Goal: Communication & Community: Participate in discussion

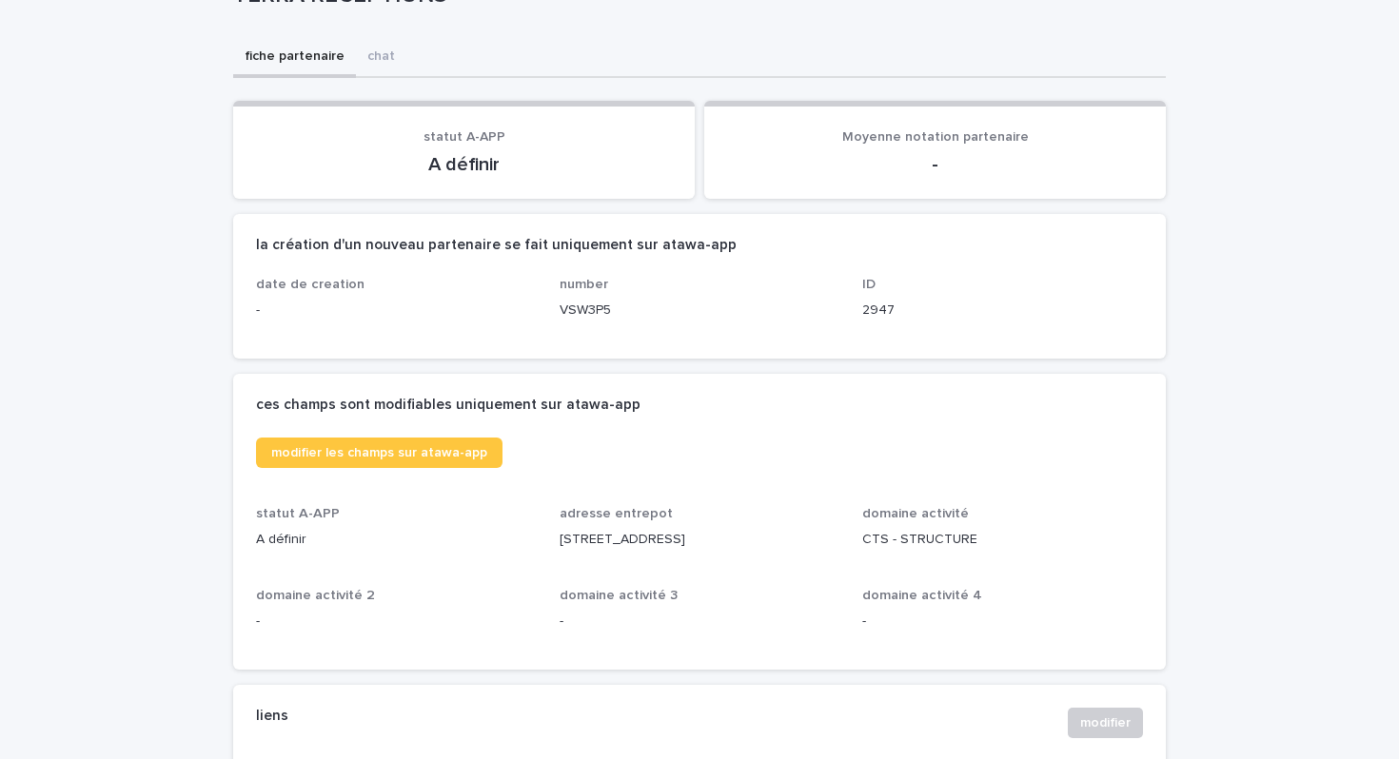
scroll to position [489, 0]
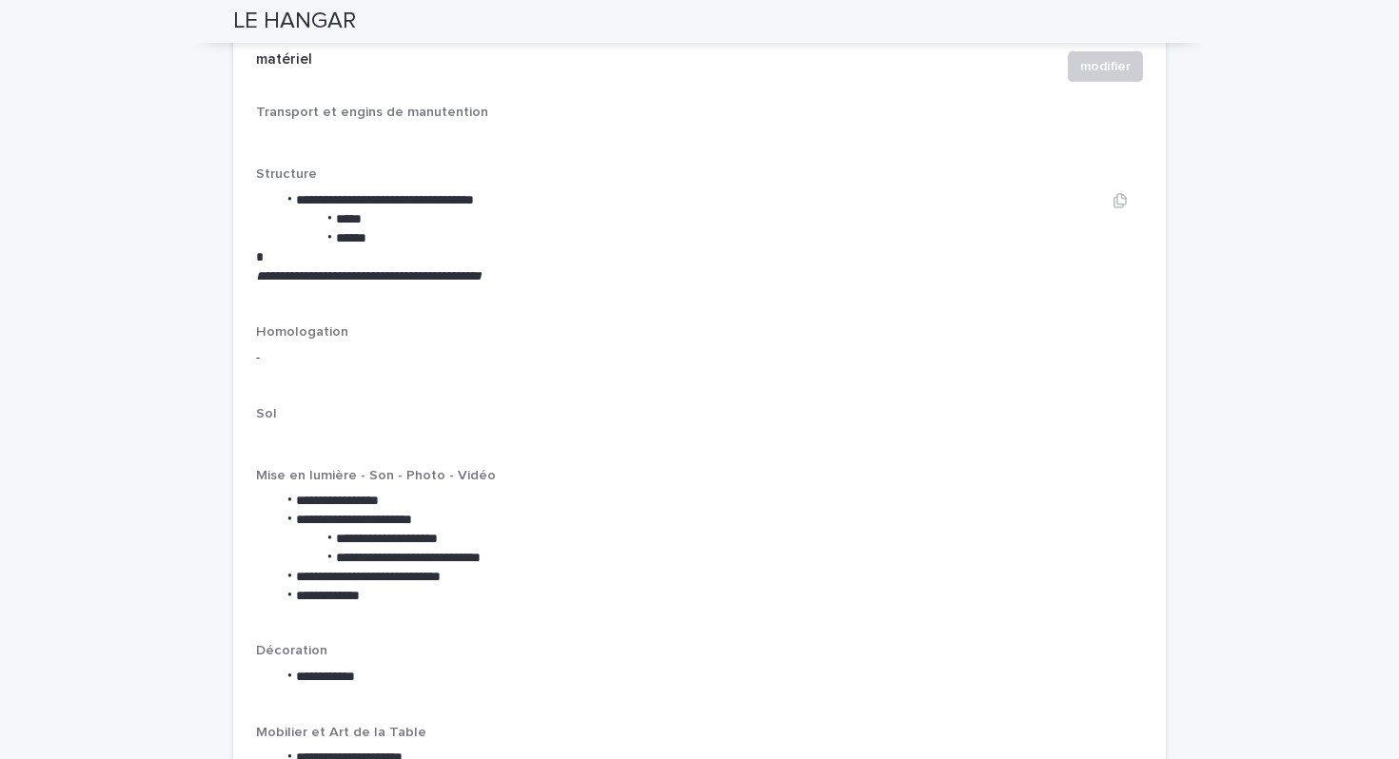
scroll to position [2354, 0]
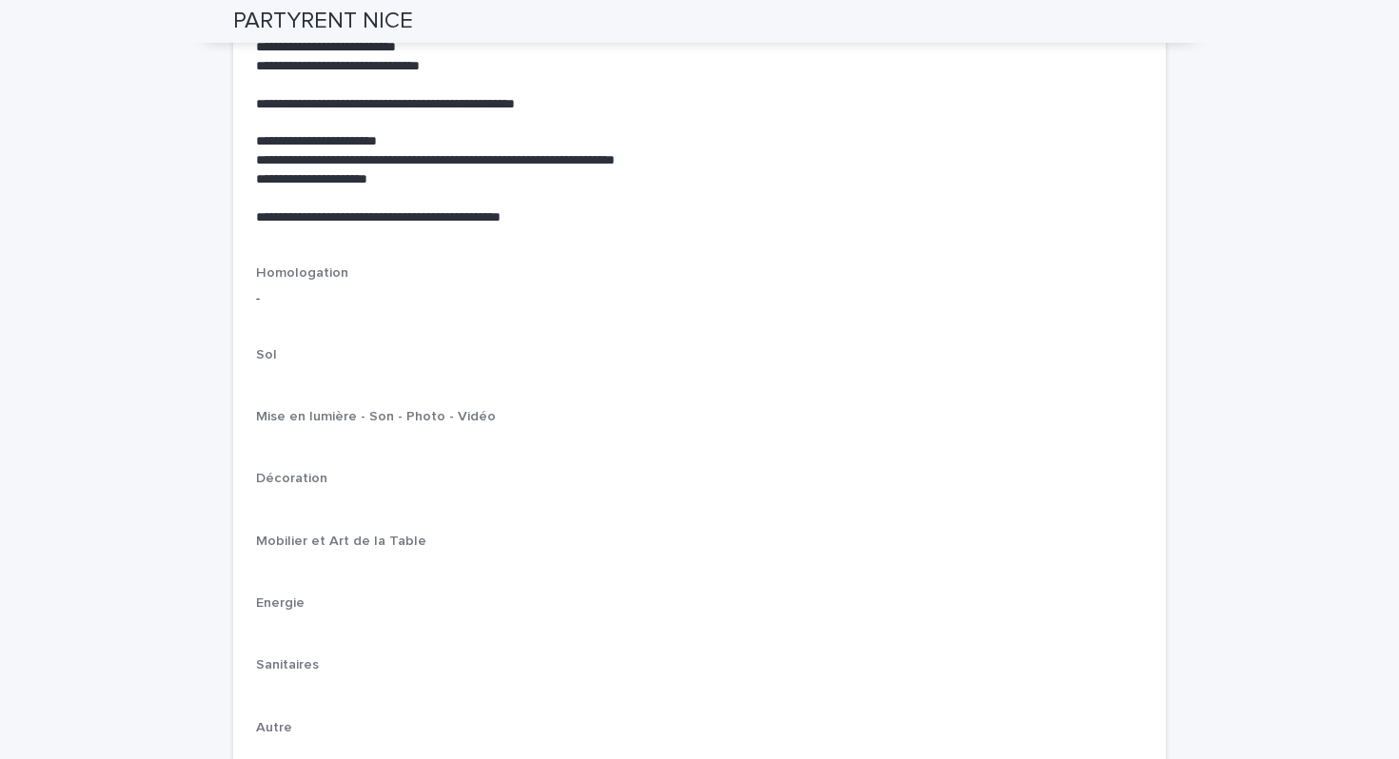
scroll to position [2794, 0]
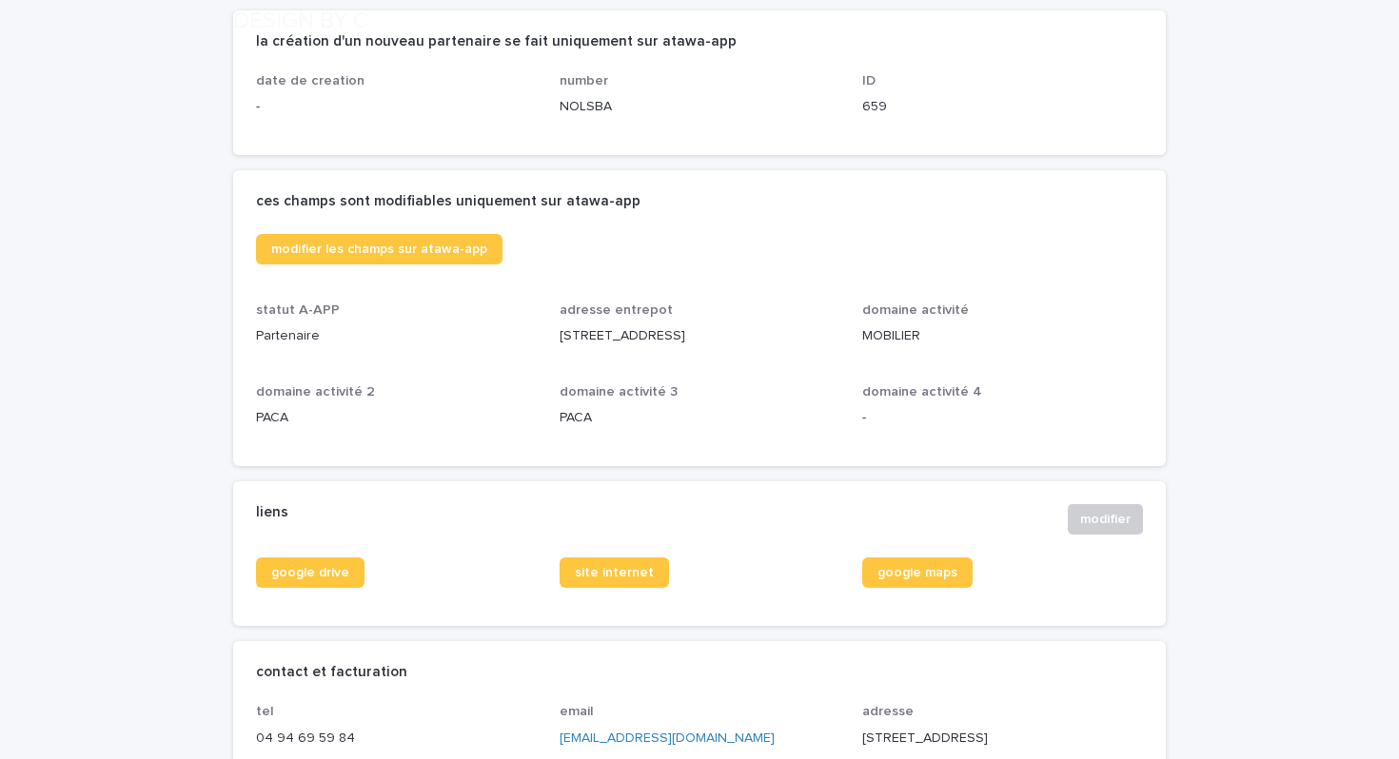
scroll to position [346, 0]
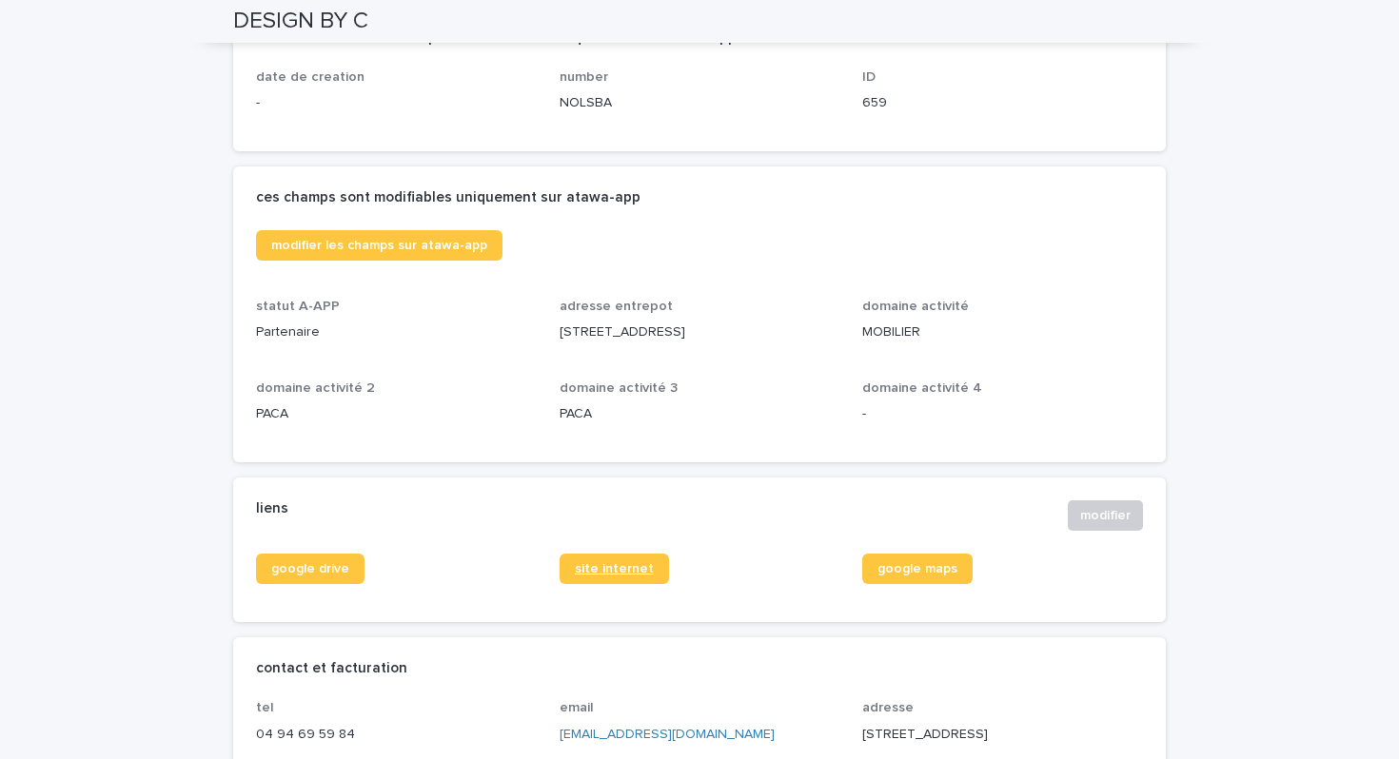
click at [616, 584] on link "site internet" at bounding box center [613, 569] width 109 height 30
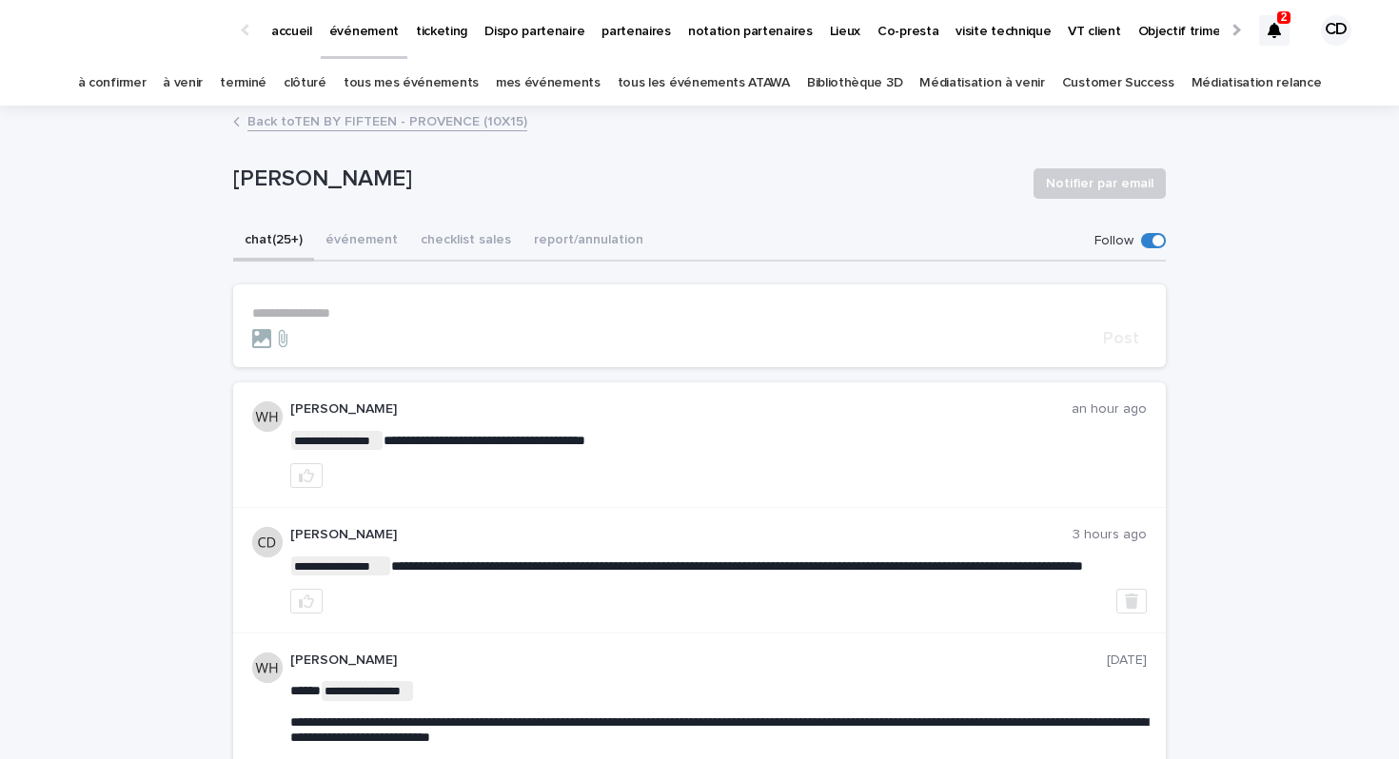
click at [1282, 15] on p "2" at bounding box center [1284, 16] width 7 height 13
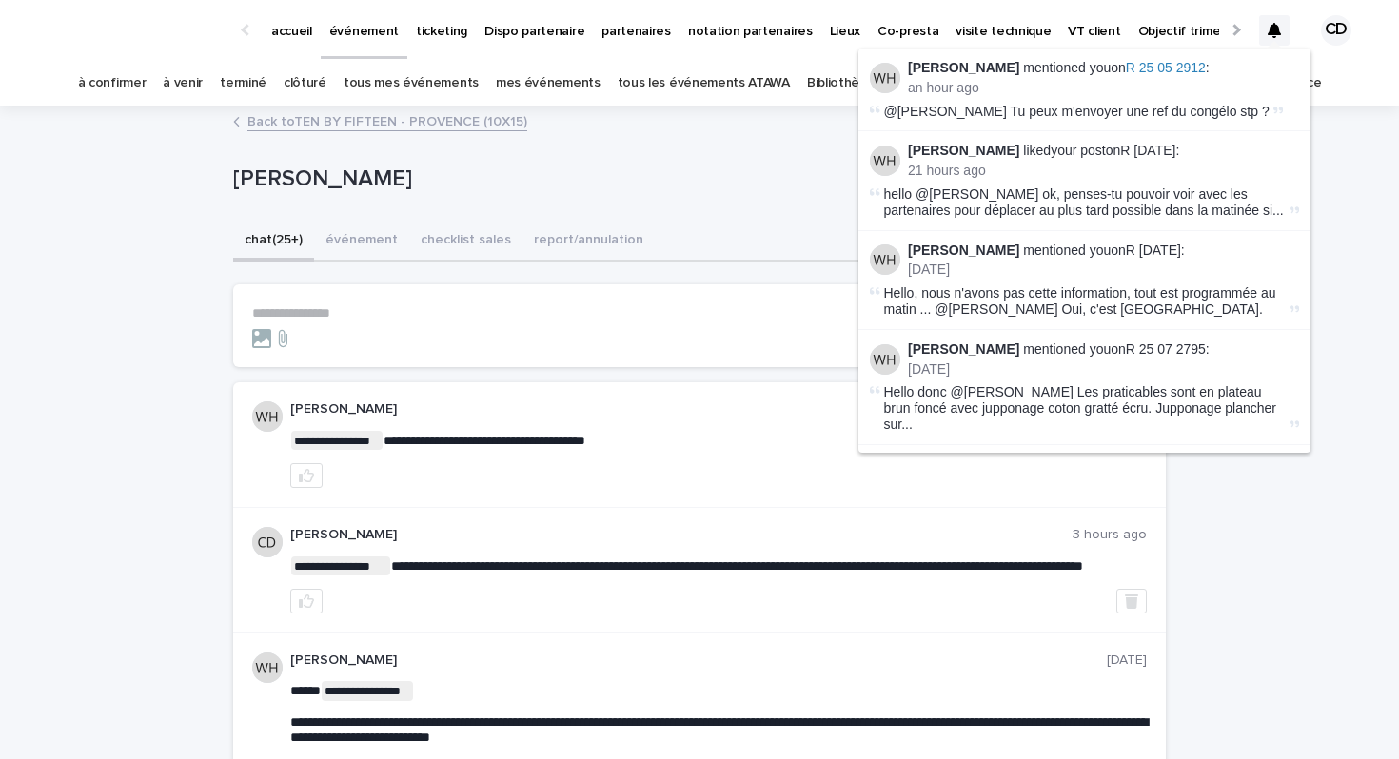
click at [754, 214] on div "[PERSON_NAME] - Cornillon Notifier par email" at bounding box center [699, 184] width 932 height 76
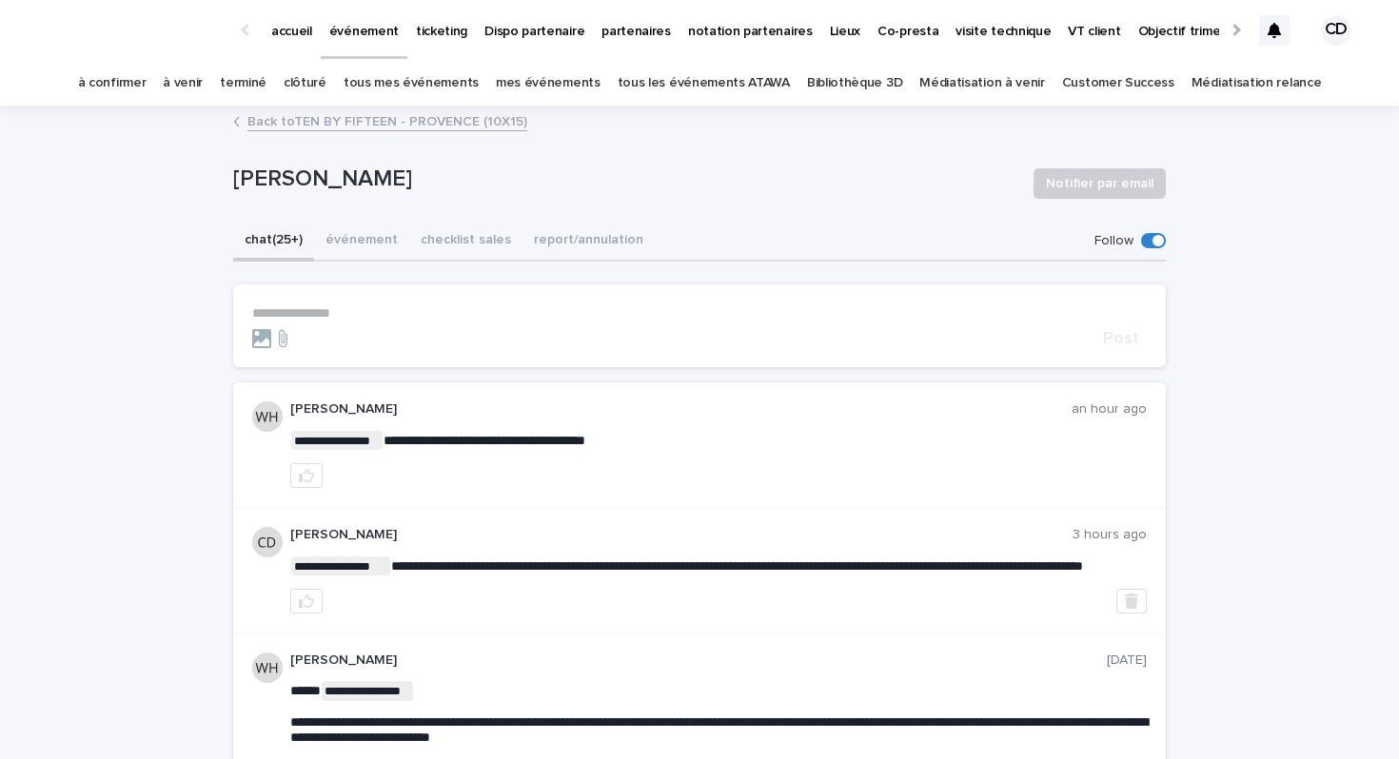
click at [471, 299] on section "**********" at bounding box center [699, 325] width 932 height 83
click at [312, 315] on p "**********" at bounding box center [699, 313] width 894 height 16
paste div
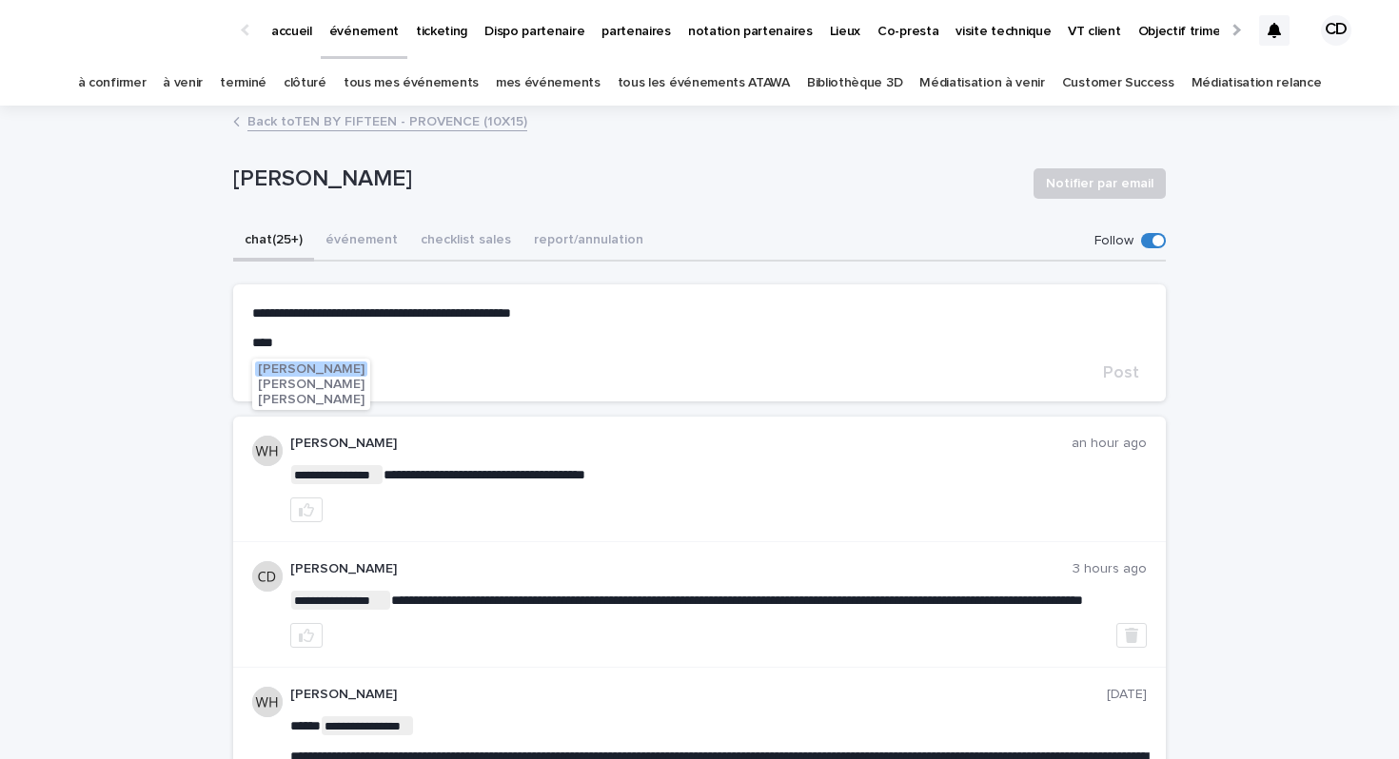
click at [301, 363] on span "[PERSON_NAME]" at bounding box center [311, 369] width 107 height 13
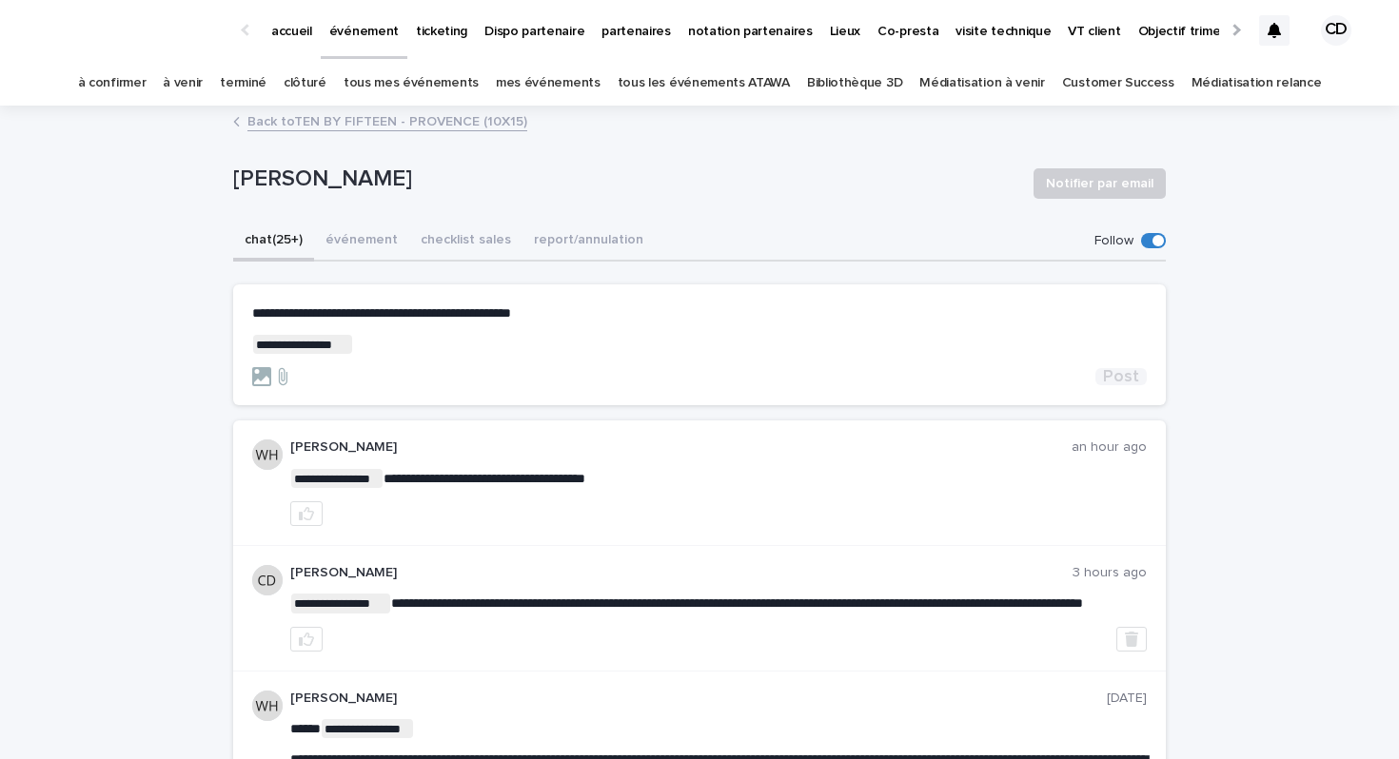
click at [1116, 379] on span "Post" at bounding box center [1121, 376] width 36 height 17
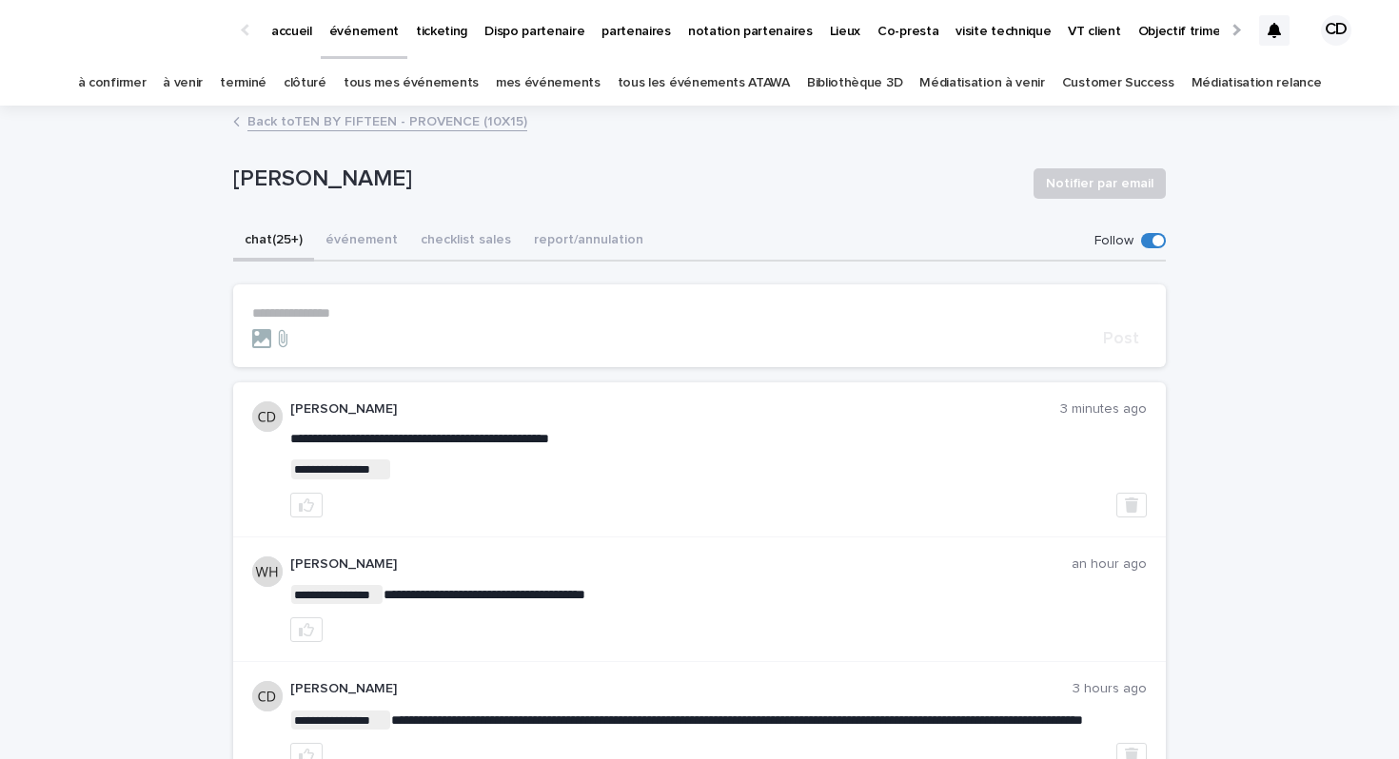
click at [1271, 29] on icon at bounding box center [1273, 30] width 13 height 15
